Goal: Manage account settings

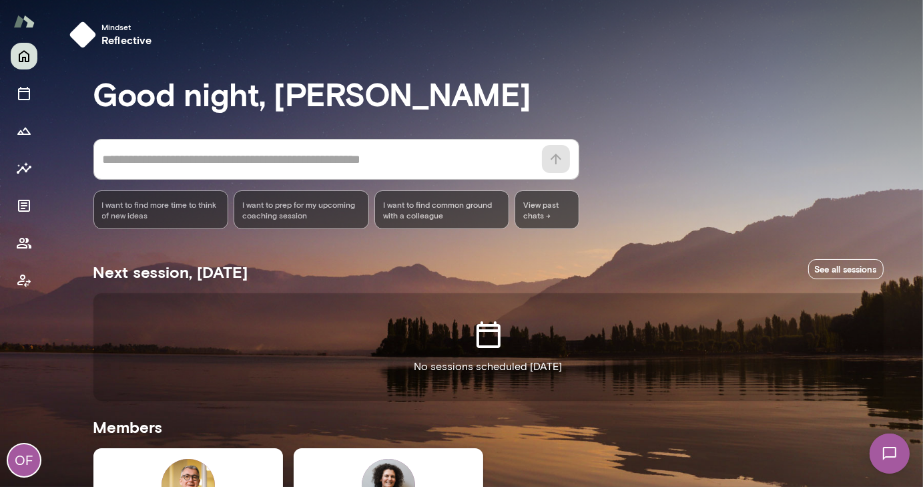
scroll to position [216, 0]
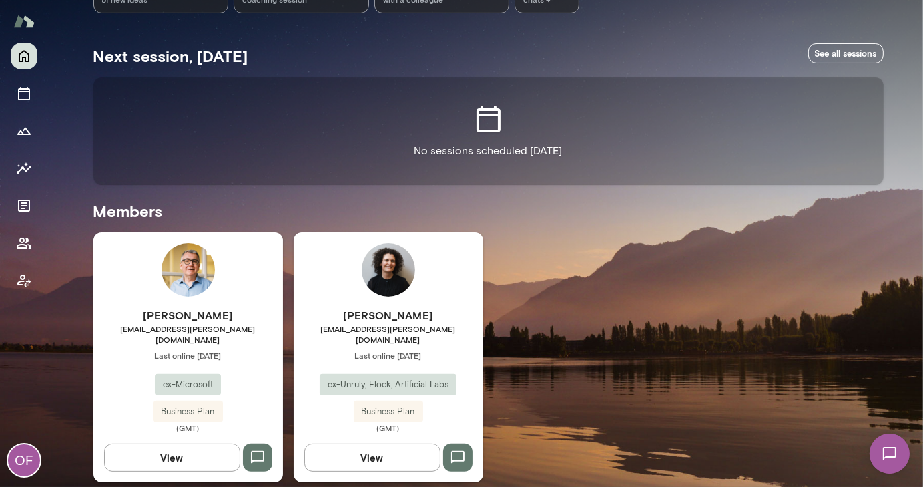
click at [370, 378] on span "ex-Unruly, Flock, Artificial Labs" at bounding box center [388, 384] width 137 height 13
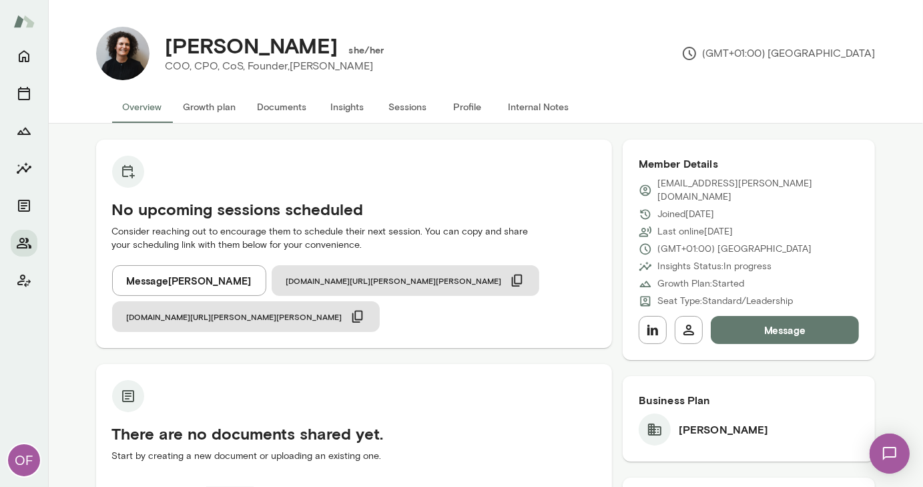
click at [457, 107] on button "Profile" at bounding box center [468, 107] width 60 height 32
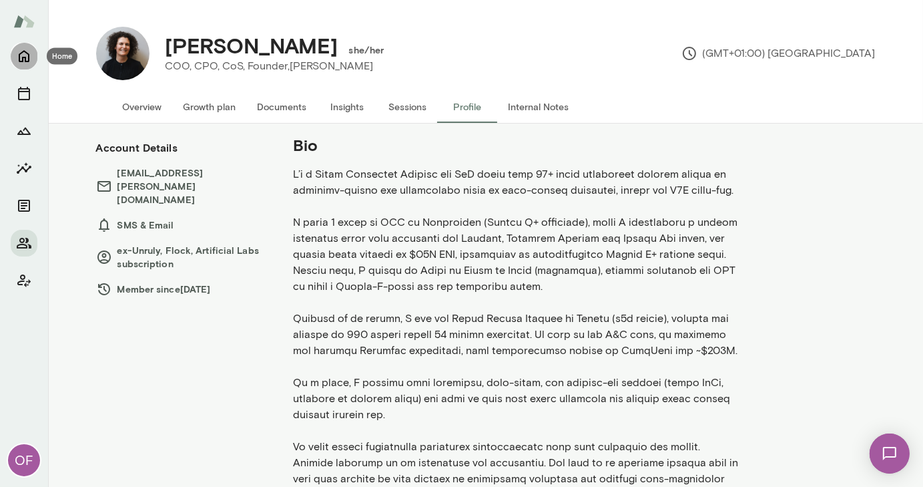
click at [26, 59] on icon "Home" at bounding box center [24, 56] width 16 height 16
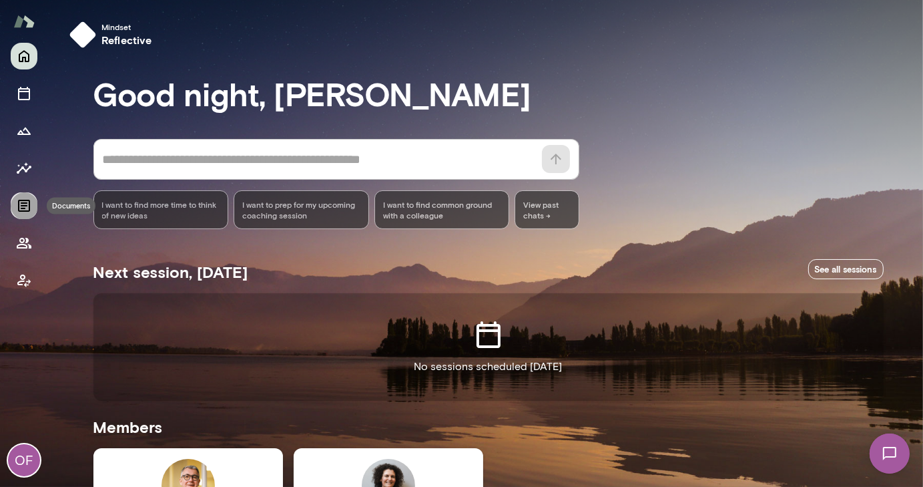
click at [24, 202] on icon "Documents" at bounding box center [24, 206] width 16 height 16
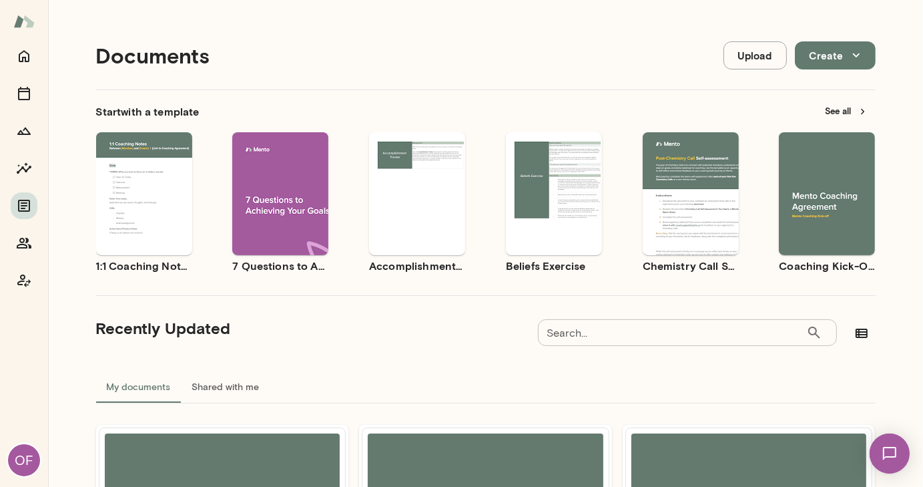
click at [22, 459] on div "OF" at bounding box center [24, 460] width 32 height 32
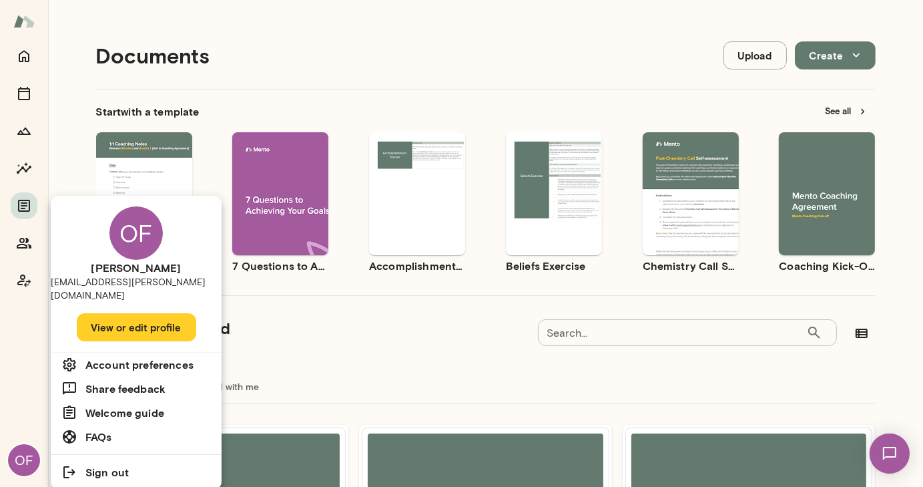
click at [128, 313] on button "View or edit profile" at bounding box center [136, 327] width 119 height 28
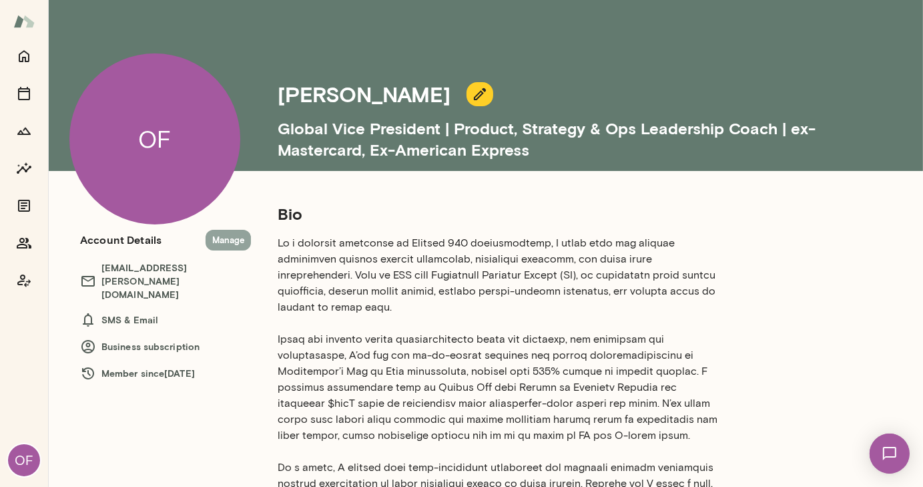
click at [231, 240] on button "Manage" at bounding box center [228, 240] width 45 height 21
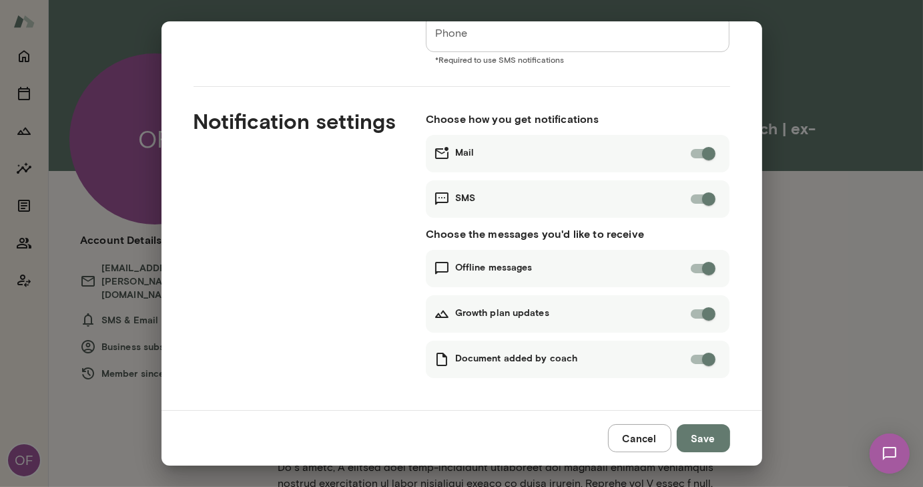
scroll to position [140, 0]
click at [702, 430] on button "Save" at bounding box center [703, 438] width 53 height 28
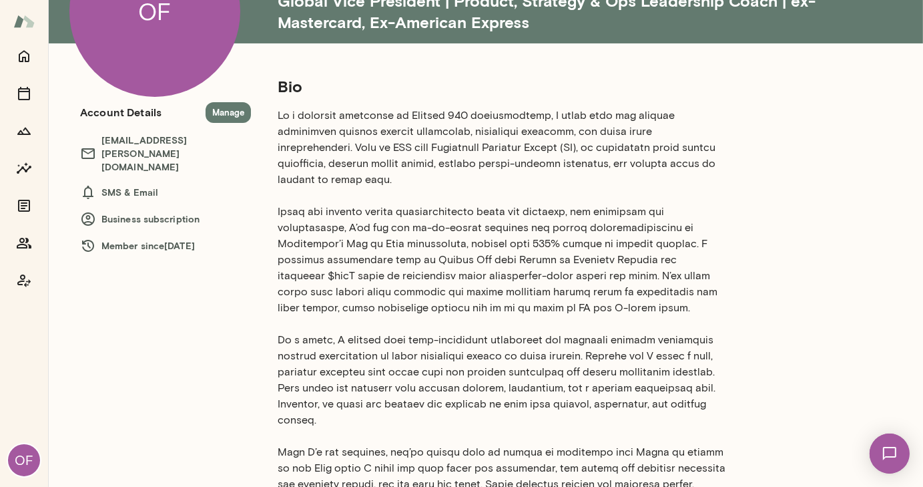
scroll to position [127, 0]
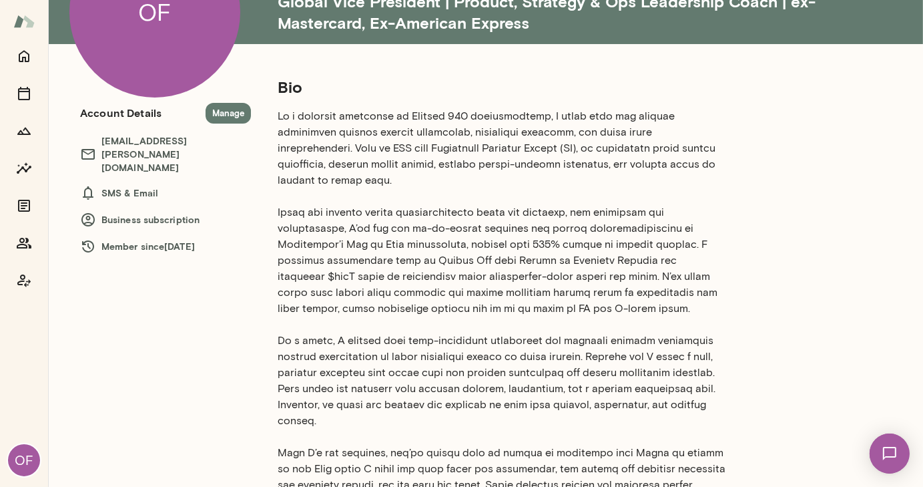
click at [423, 232] on p at bounding box center [502, 316] width 449 height 417
click at [461, 144] on p at bounding box center [502, 316] width 449 height 417
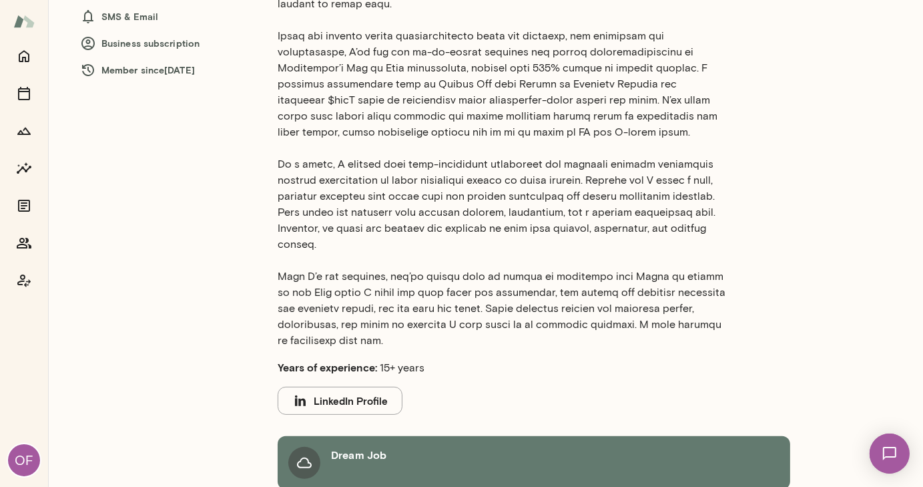
scroll to position [306, 0]
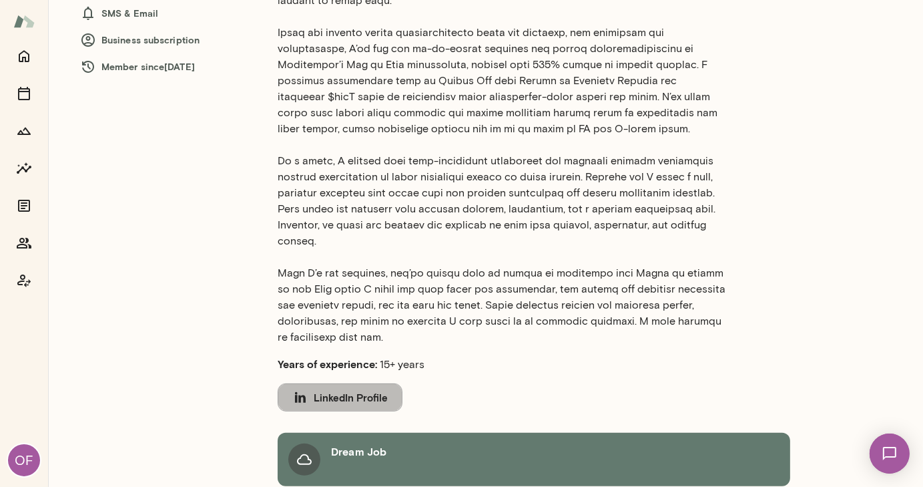
click at [359, 383] on button "LinkedIn Profile" at bounding box center [340, 397] width 125 height 28
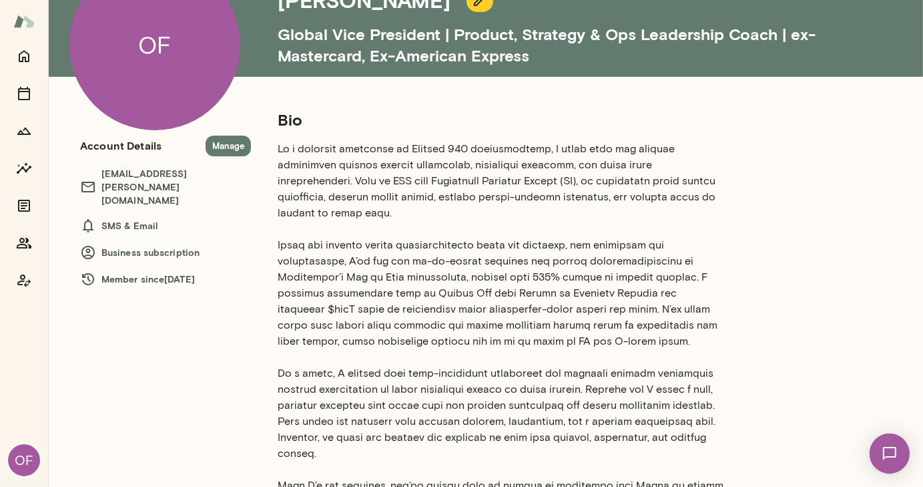
scroll to position [0, 0]
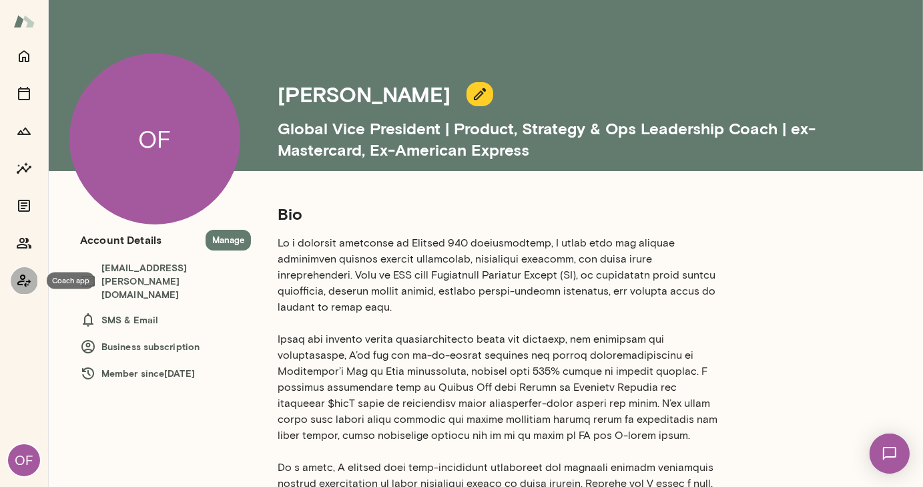
click at [19, 280] on icon "Coach app" at bounding box center [24, 280] width 16 height 16
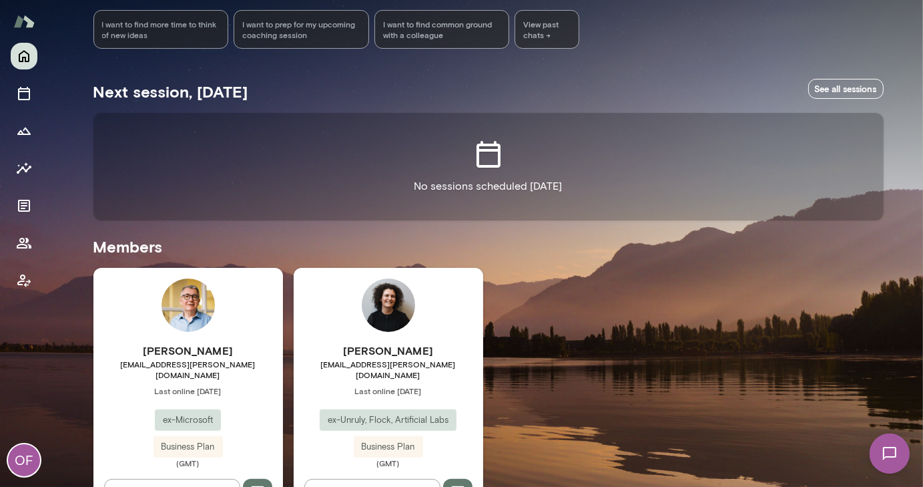
scroll to position [216, 0]
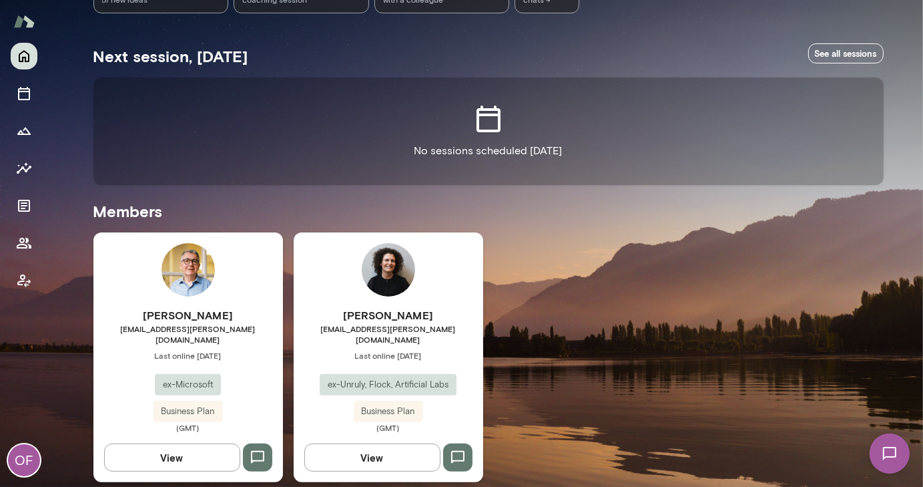
click at [206, 292] on div "[PERSON_NAME] [EMAIL_ADDRESS][PERSON_NAME][DOMAIN_NAME] Last online [DATE] ex-M…" at bounding box center [188, 357] width 190 height 250
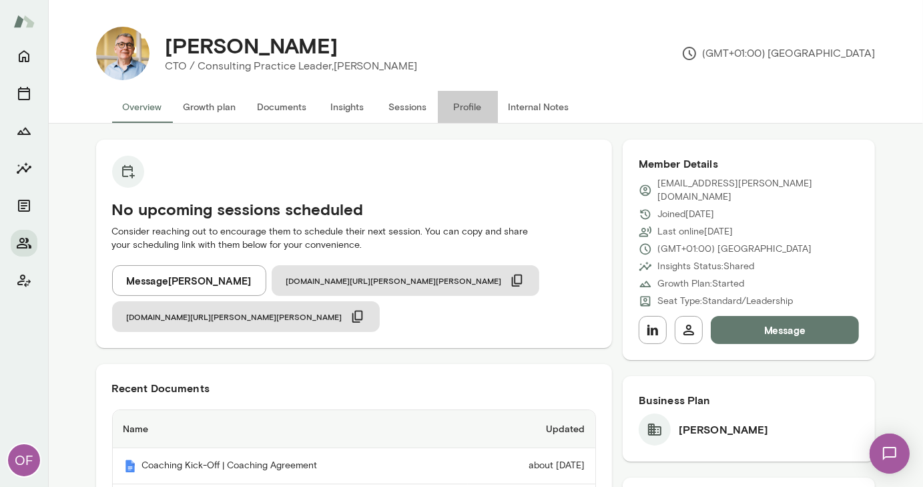
click at [456, 103] on button "Profile" at bounding box center [468, 107] width 60 height 32
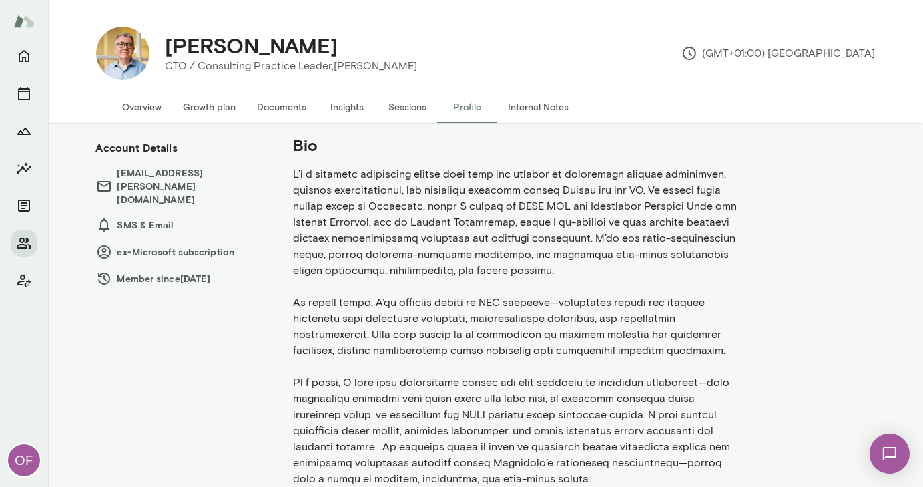
click at [25, 459] on div "OF" at bounding box center [24, 460] width 32 height 32
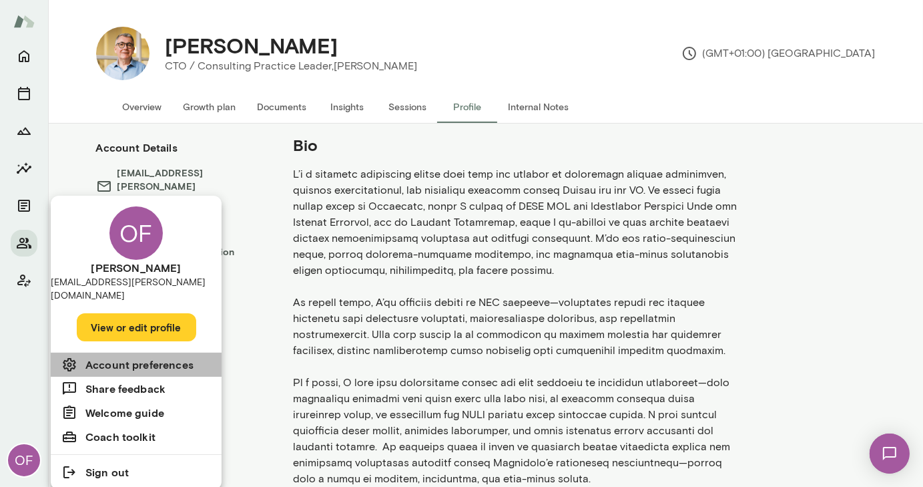
click at [129, 356] on h6 "Account preferences" at bounding box center [139, 364] width 108 height 16
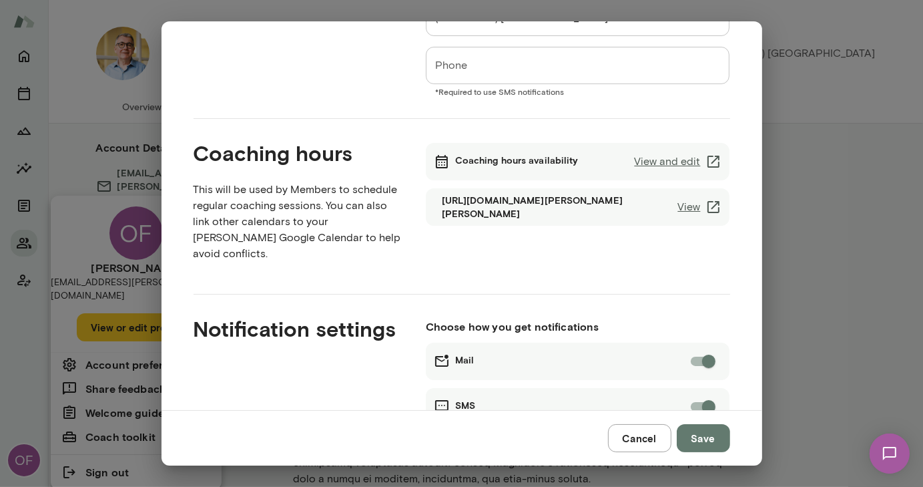
scroll to position [153, 0]
click at [682, 203] on link "View" at bounding box center [700, 208] width 44 height 16
click at [652, 165] on link "View and edit" at bounding box center [677, 162] width 87 height 16
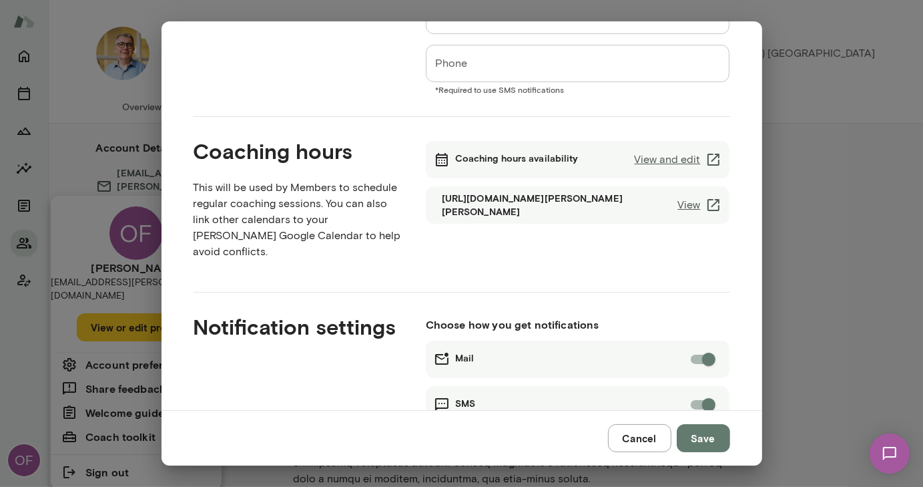
scroll to position [156, 0]
click at [656, 158] on link "View and edit" at bounding box center [677, 159] width 87 height 16
